Goal: Transaction & Acquisition: Purchase product/service

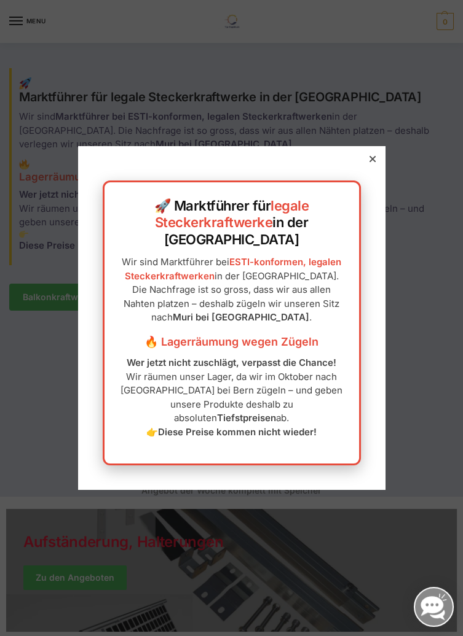
click at [369, 165] on div at bounding box center [372, 159] width 11 height 11
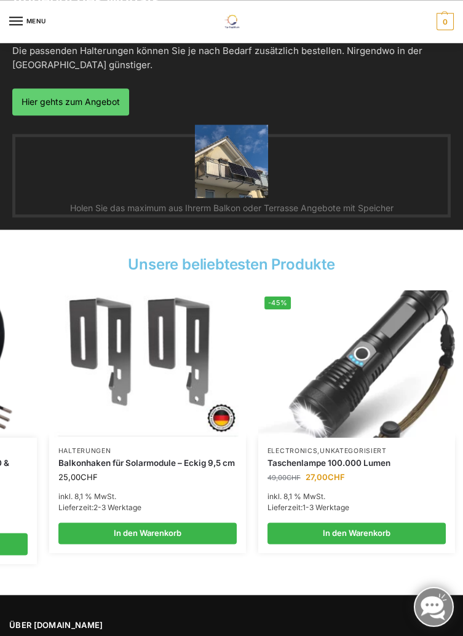
scroll to position [0, 378]
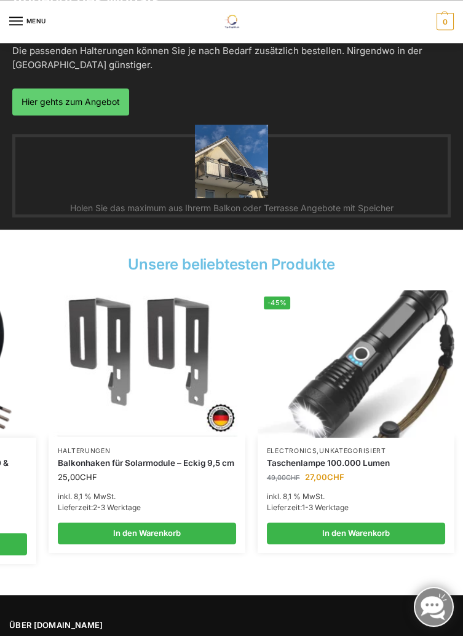
click at [127, 372] on img at bounding box center [147, 364] width 197 height 147
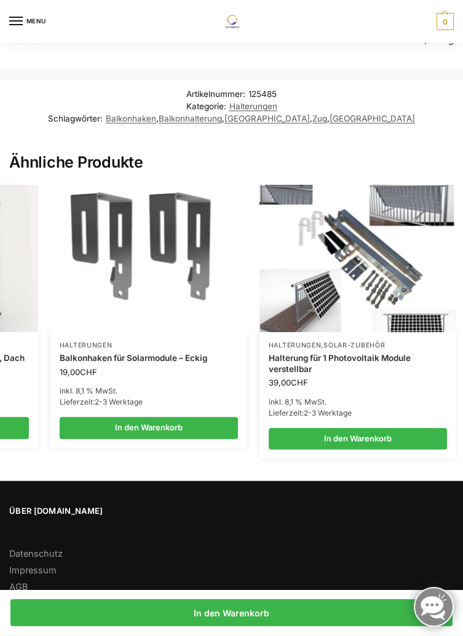
scroll to position [0, 382]
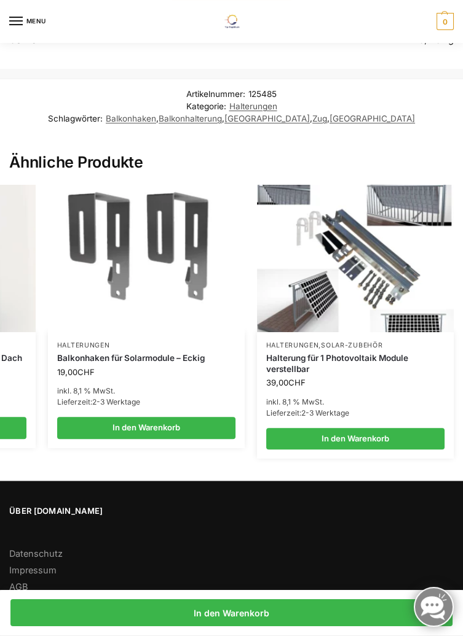
click at [296, 343] on link "Halterungen" at bounding box center [292, 346] width 53 height 8
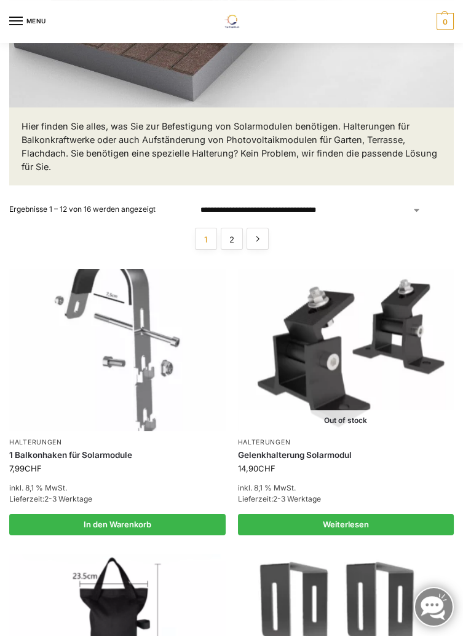
scroll to position [385, 0]
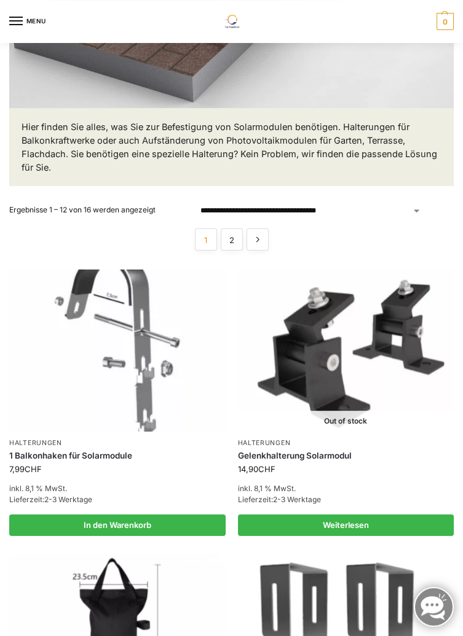
click at [265, 234] on link "→" at bounding box center [257, 240] width 22 height 22
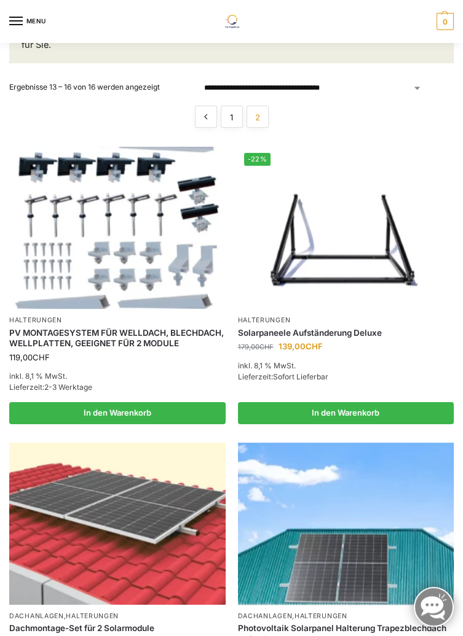
scroll to position [510, 0]
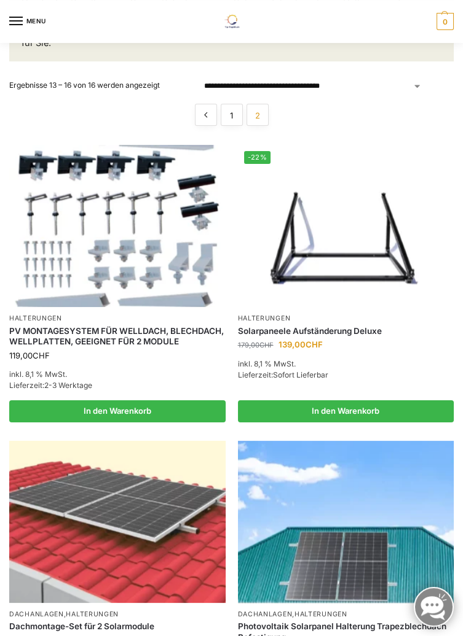
click at [297, 270] on img at bounding box center [346, 226] width 216 height 162
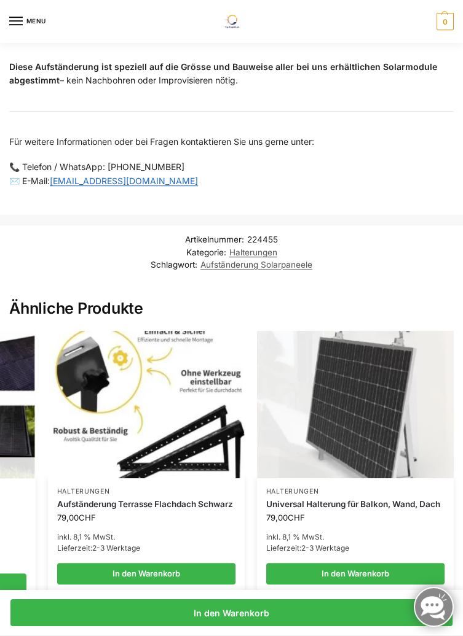
scroll to position [0, 382]
click at [88, 507] on link "Aufständerung Terrasse Flachdach Schwarz" at bounding box center [146, 504] width 178 height 11
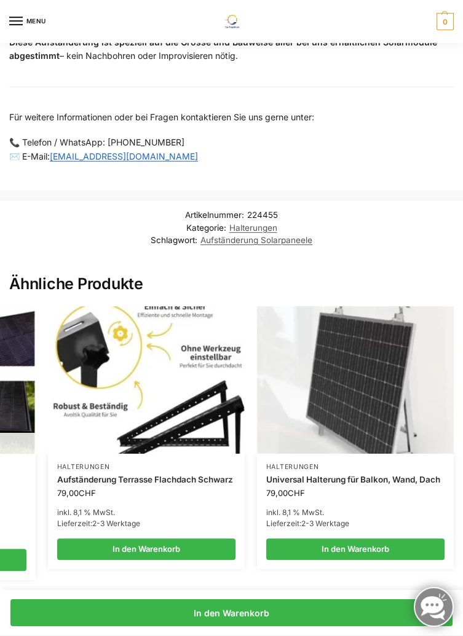
scroll to position [1511, 0]
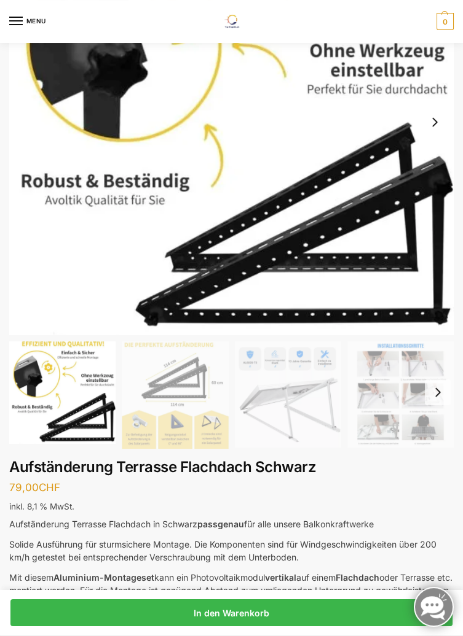
scroll to position [166, 0]
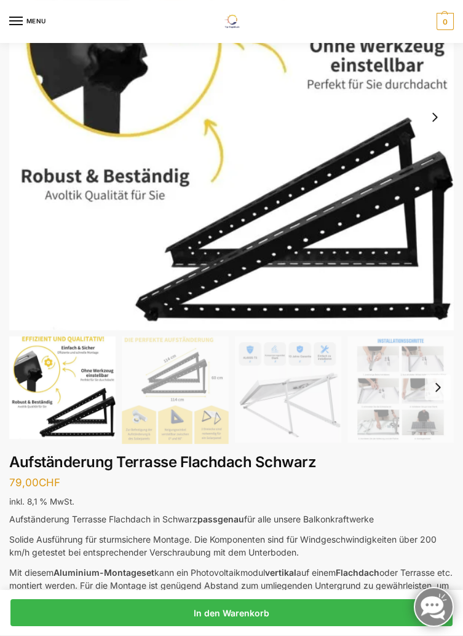
click at [52, 438] on img "1 / 6" at bounding box center [62, 388] width 106 height 103
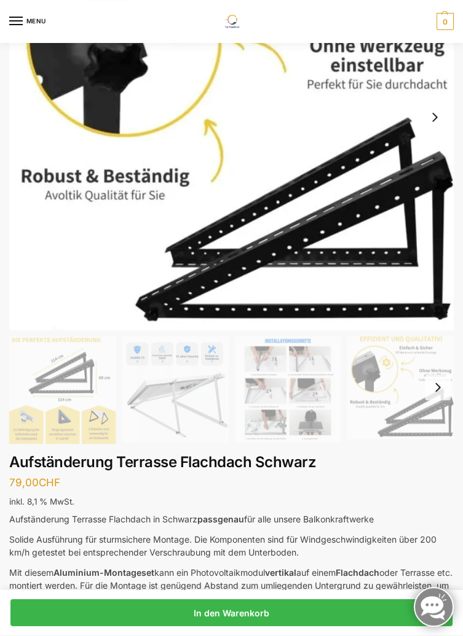
click at [49, 421] on img "2 / 6" at bounding box center [62, 391] width 106 height 108
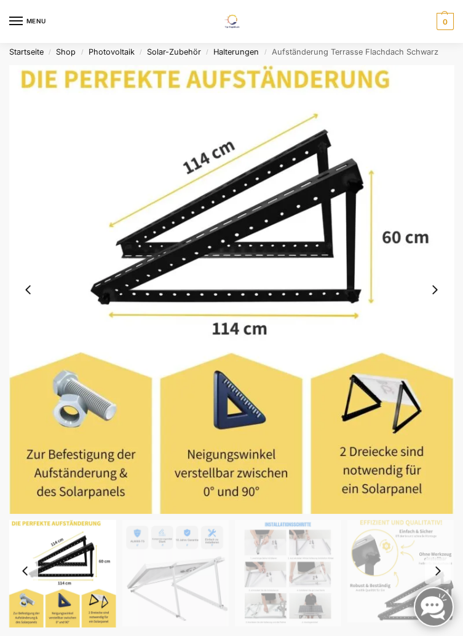
scroll to position [0, 0]
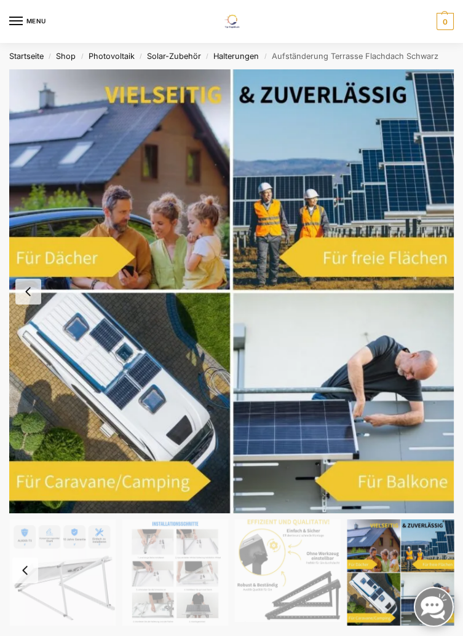
click at [326, 476] on img "6 / 6" at bounding box center [231, 291] width 444 height 444
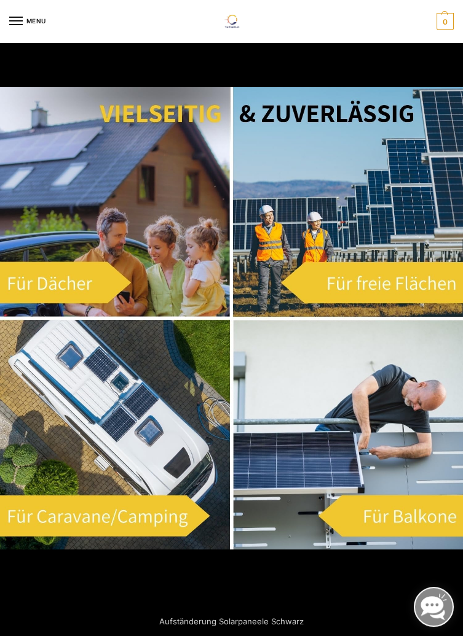
click at [329, 467] on img at bounding box center [231, 318] width 463 height 463
click at [361, 515] on img at bounding box center [231, 318] width 463 height 463
click at [300, 484] on img at bounding box center [231, 318] width 463 height 463
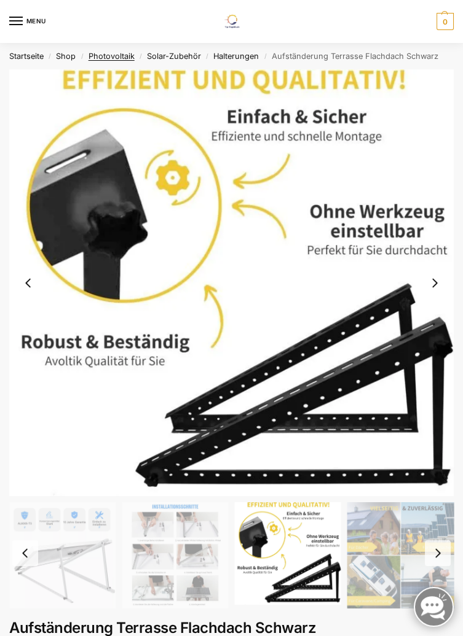
click at [107, 57] on link "Photovoltaik" at bounding box center [111, 56] width 46 height 9
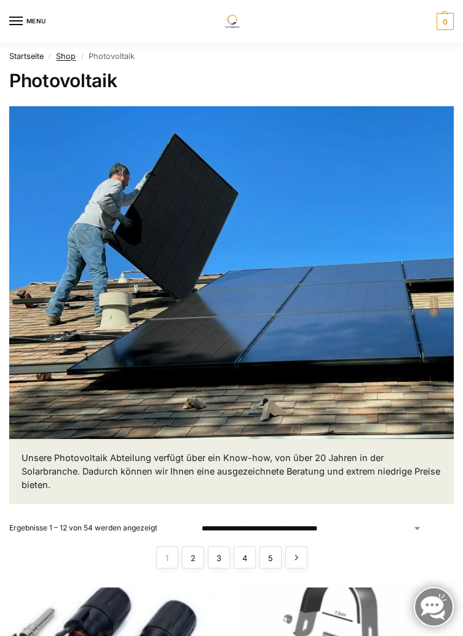
click at [65, 52] on link "Shop" at bounding box center [66, 56] width 20 height 9
